Goal: Information Seeking & Learning: Learn about a topic

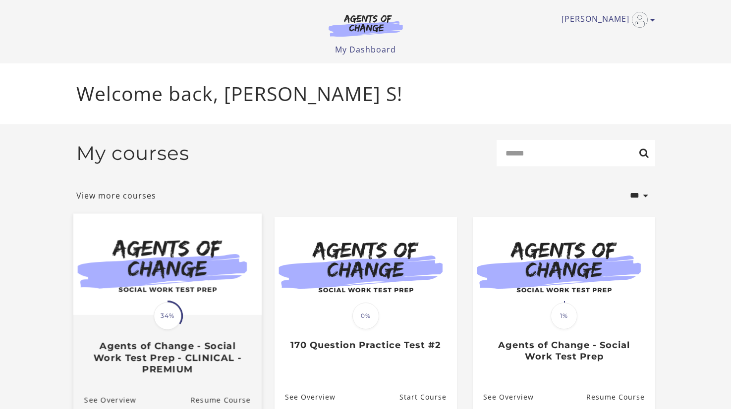
click at [194, 350] on h3 "Agents of Change - Social Work Test Prep - CLINICAL - PREMIUM" at bounding box center [167, 357] width 166 height 35
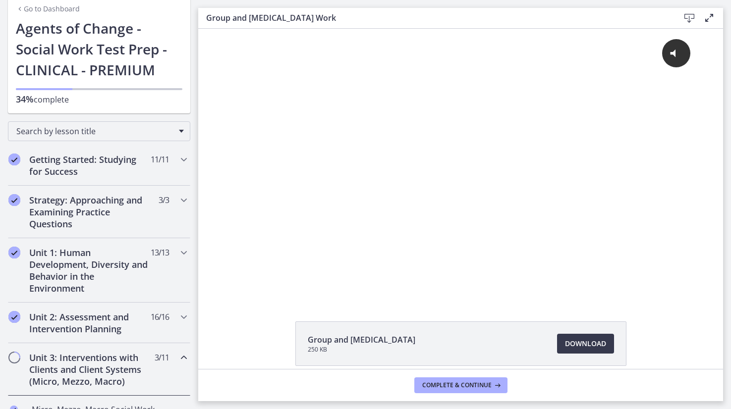
scroll to position [49, 0]
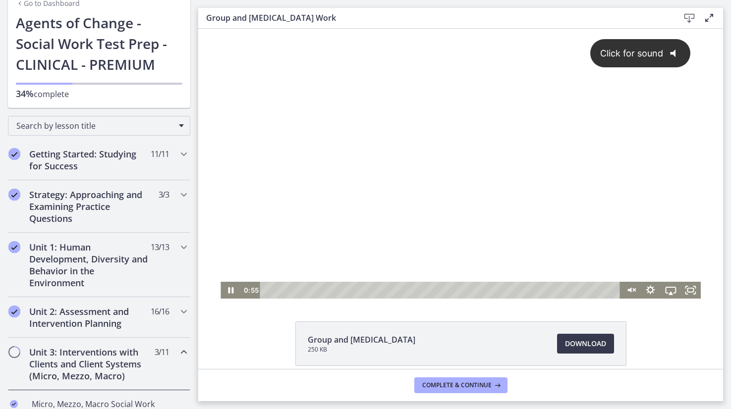
click at [286, 243] on div "Click for sound @keyframes VOLUME_SMALL_WAVE_FLASH { 0% { opacity: 0; } 33% { o…" at bounding box center [461, 155] width 480 height 253
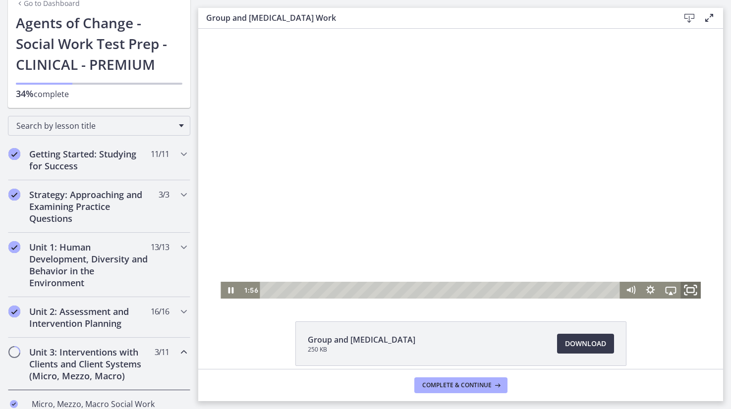
click at [698, 290] on icon "Fullscreen" at bounding box center [691, 290] width 24 height 20
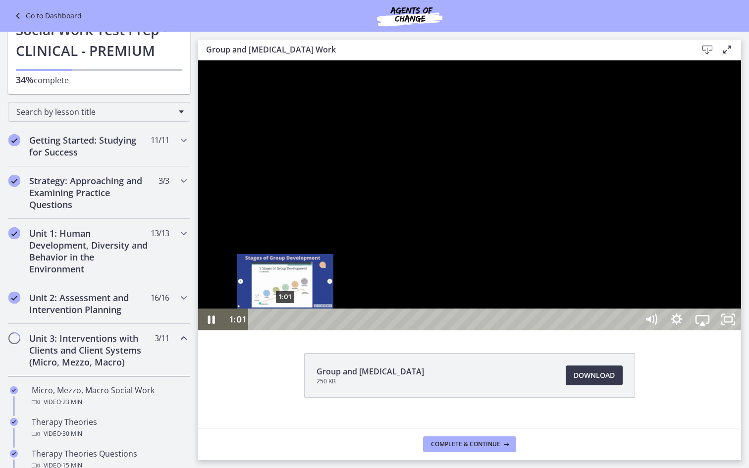
click at [285, 331] on div "1:01" at bounding box center [445, 320] width 374 height 22
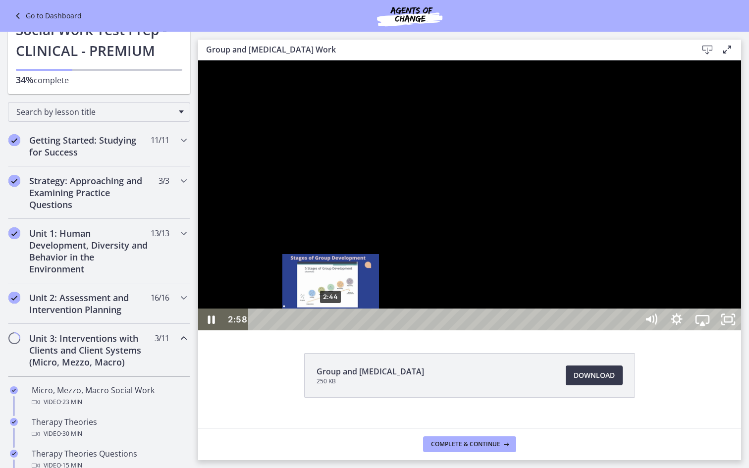
click at [331, 331] on div "2:44" at bounding box center [445, 320] width 374 height 22
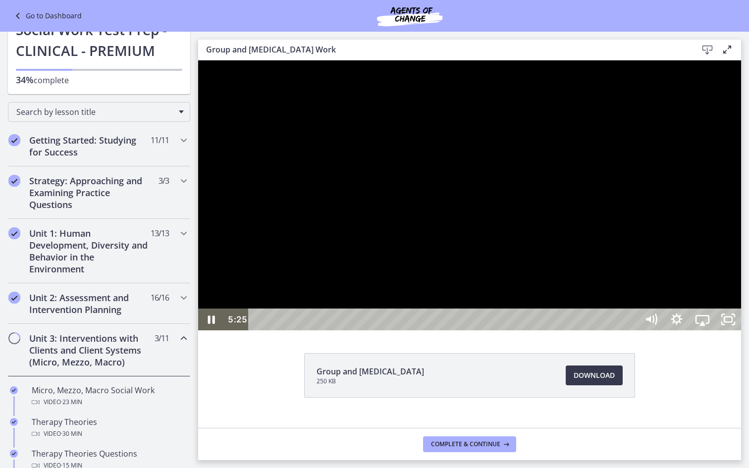
click at [425, 331] on div at bounding box center [469, 195] width 543 height 270
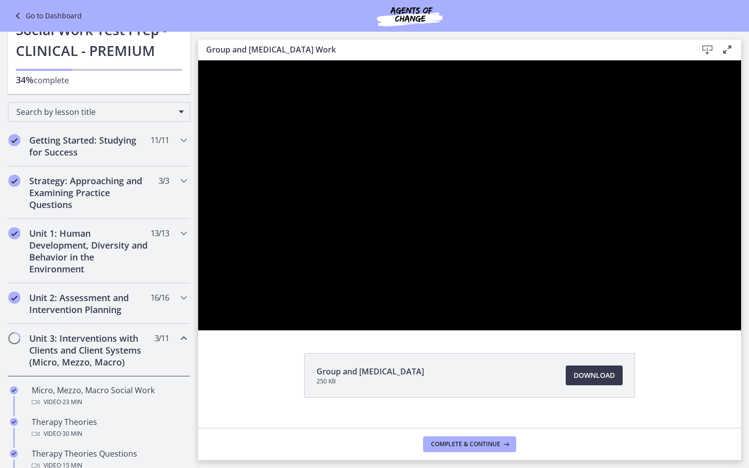
click at [425, 331] on div at bounding box center [469, 195] width 543 height 270
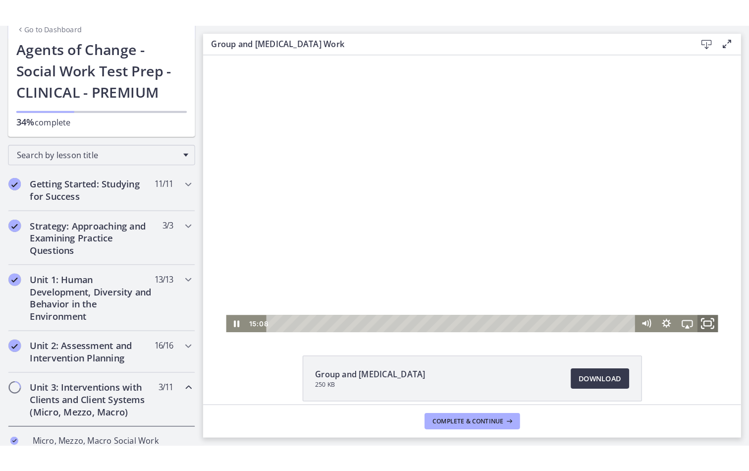
click at [695, 315] on rect "Fullscreen" at bounding box center [695, 316] width 7 height 5
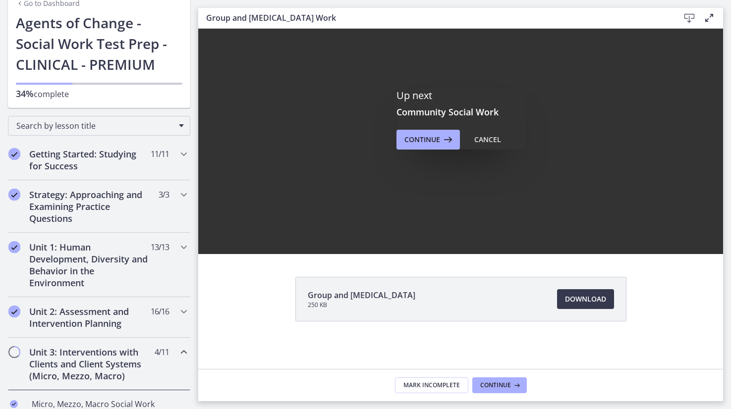
scroll to position [45, 0]
click at [499, 383] on span "Continue" at bounding box center [495, 386] width 31 height 8
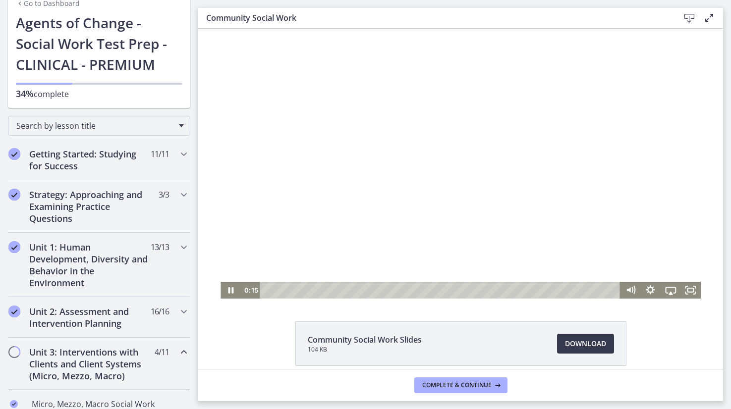
click at [481, 197] on div at bounding box center [461, 164] width 480 height 270
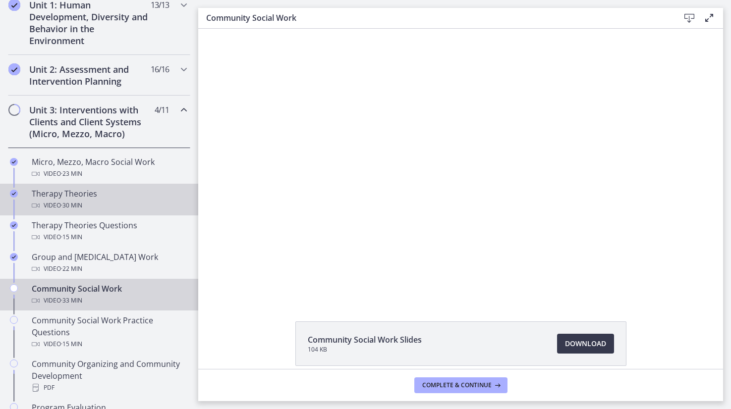
scroll to position [296, 0]
